Goal: Register for event/course

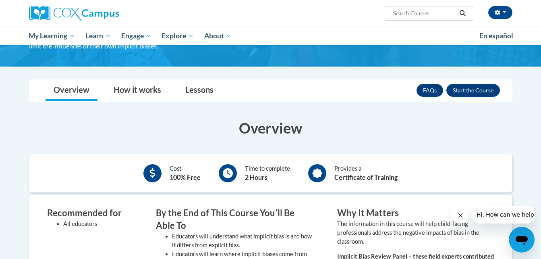
scroll to position [128, 0]
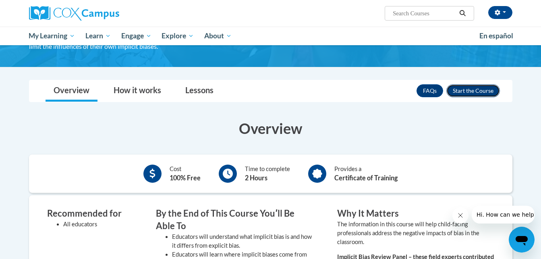
click at [474, 95] on button "Enroll" at bounding box center [473, 90] width 54 height 13
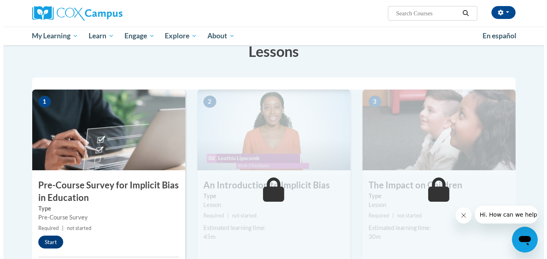
scroll to position [148, 0]
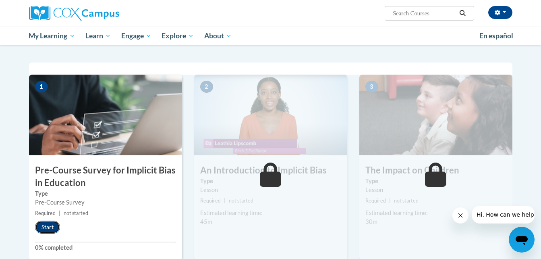
click at [44, 230] on button "Start" at bounding box center [47, 226] width 25 height 13
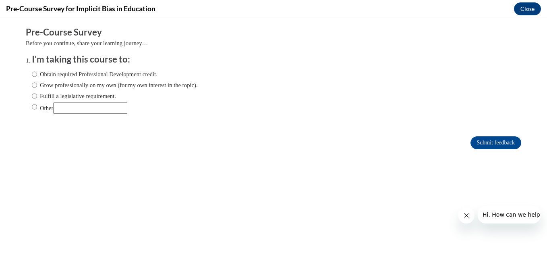
scroll to position [0, 0]
click at [32, 77] on input "Obtain required Professional Development credit." at bounding box center [34, 74] width 5 height 9
radio input "true"
click at [473, 136] on input "Submit feedback" at bounding box center [495, 142] width 51 height 13
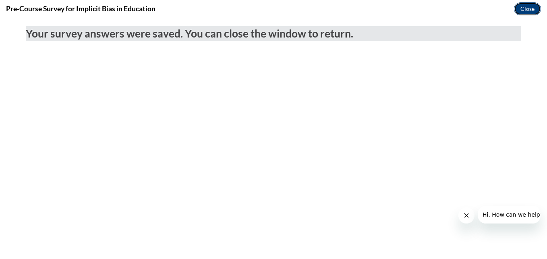
click at [535, 5] on button "Close" at bounding box center [527, 8] width 27 height 13
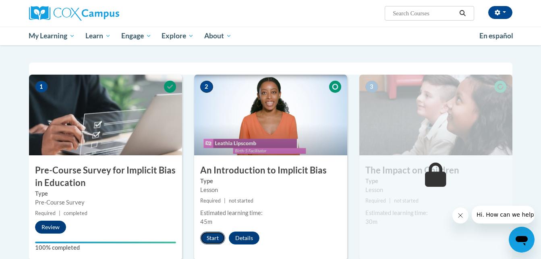
click at [205, 239] on button "Start" at bounding box center [212, 237] width 25 height 13
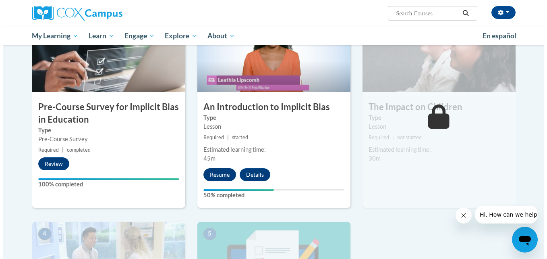
scroll to position [148, 0]
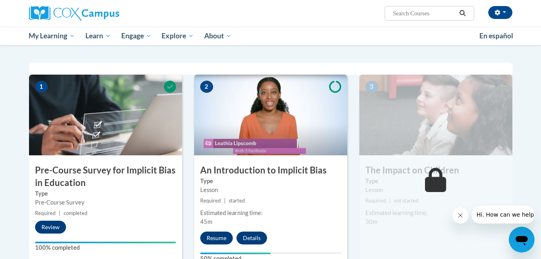
click at [214, 175] on h3 "An Introduction to Implicit Bias" at bounding box center [270, 170] width 153 height 12
click at [224, 239] on button "Resume" at bounding box center [216, 237] width 33 height 13
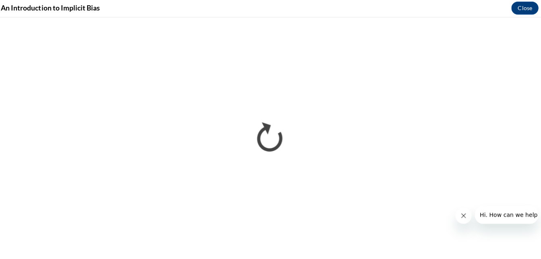
scroll to position [147, 0]
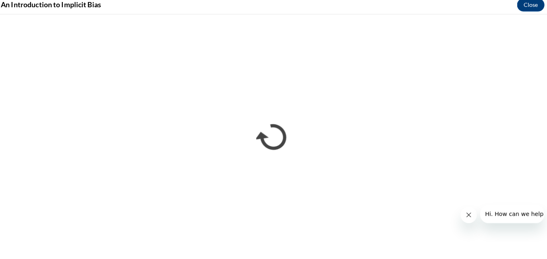
click at [468, 214] on icon "Close message from company" at bounding box center [468, 214] width 4 height 4
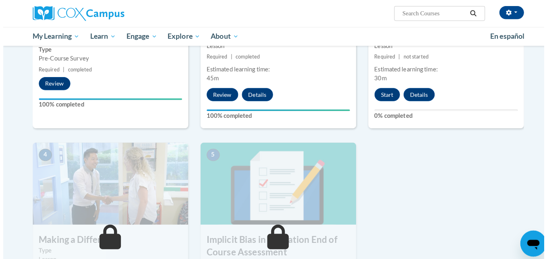
scroll to position [292, 0]
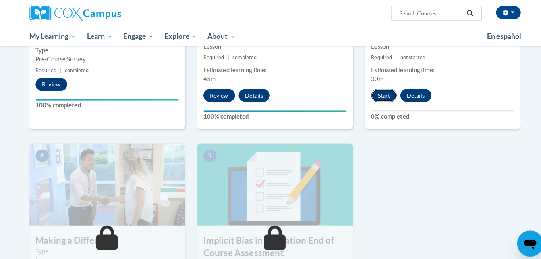
click at [384, 93] on button "Start" at bounding box center [377, 93] width 25 height 13
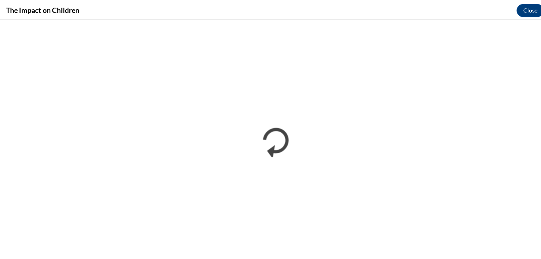
scroll to position [0, 0]
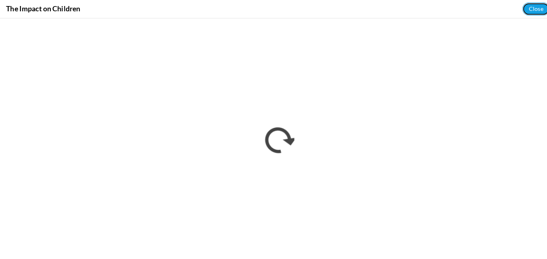
click at [539, 6] on button "Close" at bounding box center [527, 8] width 27 height 13
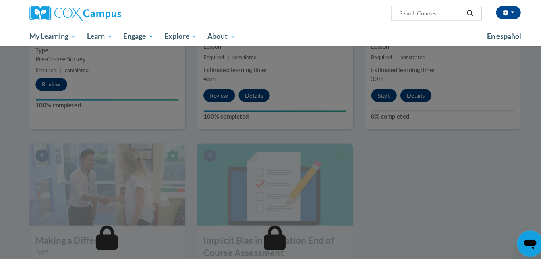
click at [444, 135] on div at bounding box center [270, 129] width 541 height 259
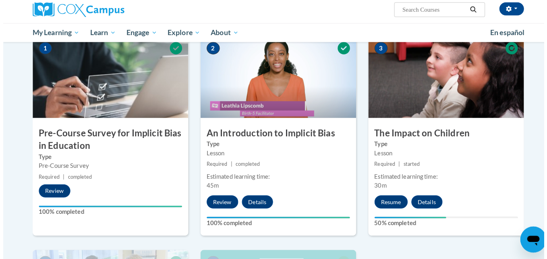
scroll to position [185, 0]
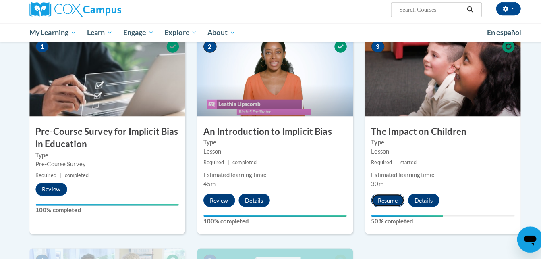
click at [371, 204] on button "Resume" at bounding box center [381, 200] width 33 height 13
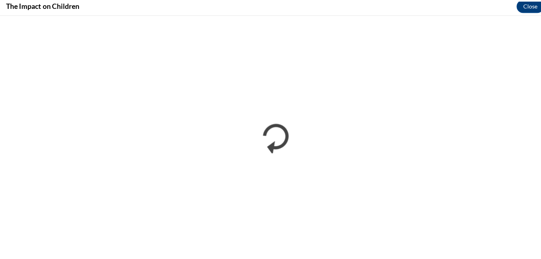
scroll to position [0, 0]
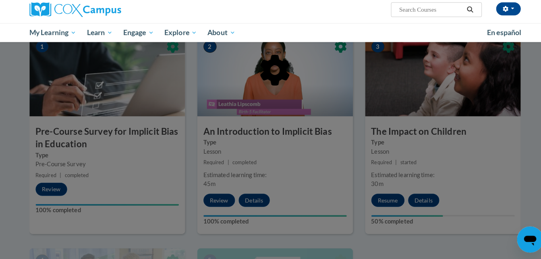
click at [365, 161] on div at bounding box center [270, 113] width 483 height 153
click at [383, 199] on div at bounding box center [270, 129] width 541 height 259
click at [526, 98] on div at bounding box center [270, 129] width 541 height 259
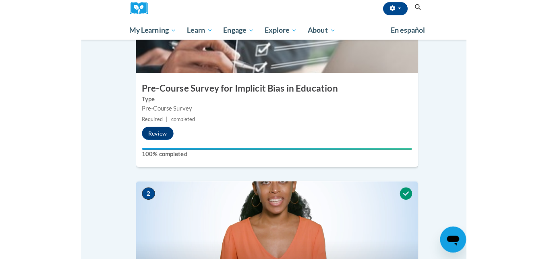
scroll to position [185, 0]
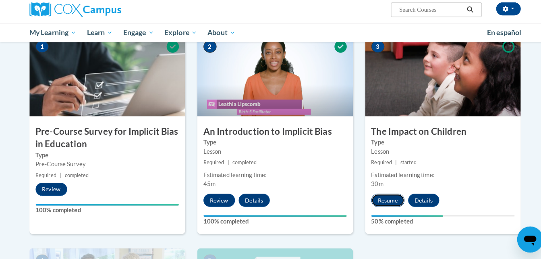
click at [371, 199] on button "Resume" at bounding box center [381, 200] width 33 height 13
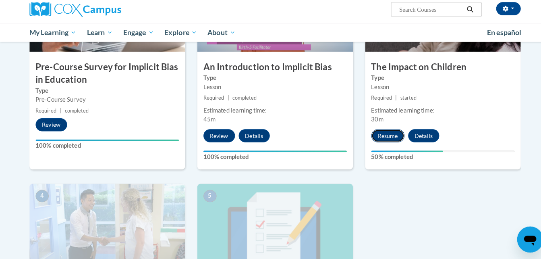
click at [379, 132] on button "Resume" at bounding box center [381, 137] width 33 height 13
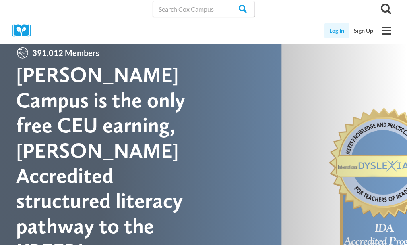
click at [338, 29] on link "Log In" at bounding box center [337, 30] width 25 height 15
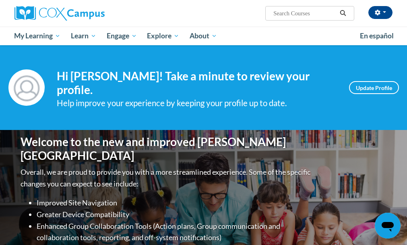
drag, startPoint x: 408, startPoint y: 19, endPoint x: 402, endPoint y: 28, distance: 11.4
click at [402, 28] on div "LAKEETA MITCHELL (America/New_York UTC-04:00) My Profile Inbox My Transcripts L…" at bounding box center [203, 22] width 407 height 45
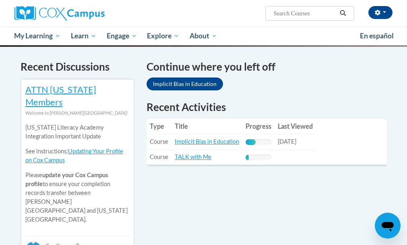
scroll to position [249, 0]
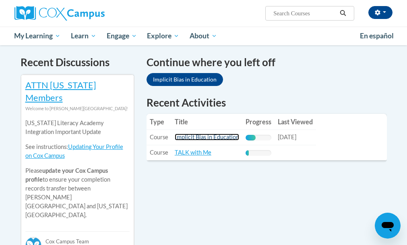
click at [209, 136] on link "Implicit Bias in Education" at bounding box center [207, 136] width 64 height 7
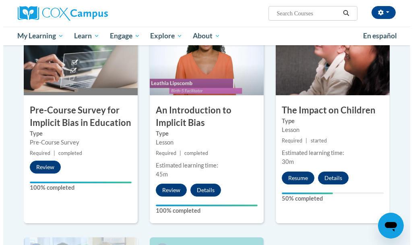
scroll to position [210, 0]
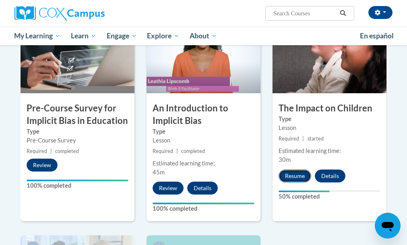
click at [292, 177] on button "Resume" at bounding box center [295, 175] width 33 height 13
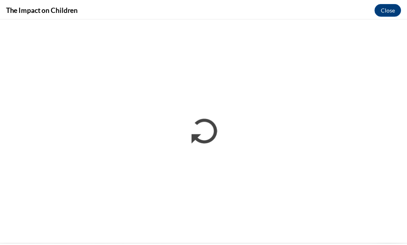
scroll to position [0, 0]
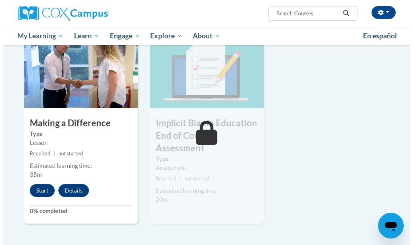
scroll to position [427, 0]
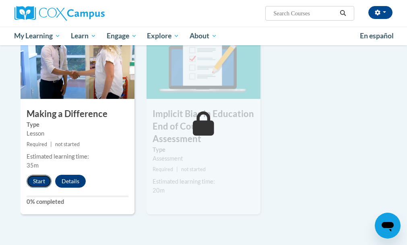
click at [35, 184] on button "Start" at bounding box center [39, 180] width 25 height 13
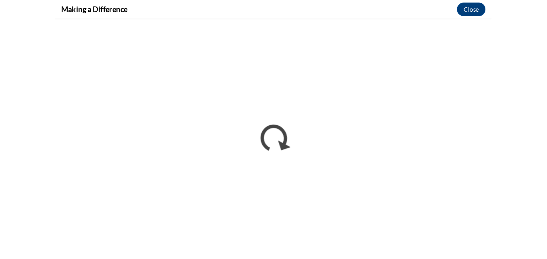
scroll to position [0, 0]
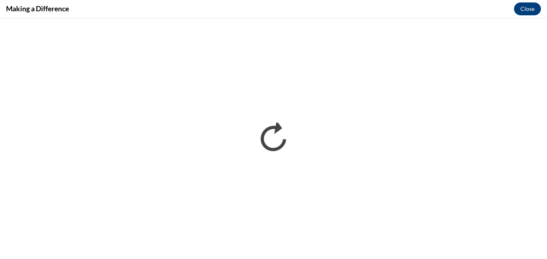
click at [407, 4] on div "Making a Difference Close" at bounding box center [273, 9] width 547 height 18
